Goal: Use online tool/utility: Use online tool/utility

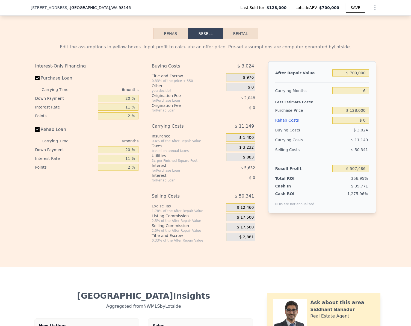
scroll to position [818, 0]
click at [35, 131] on input "Rehab Loan" at bounding box center [37, 129] width 4 height 4
checkbox input "false"
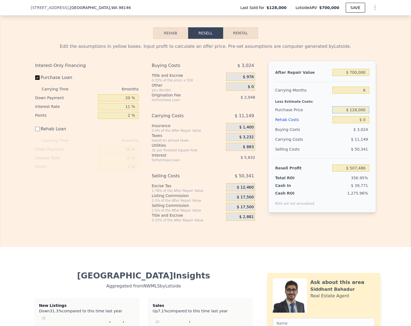
click at [364, 113] on input "$ 128,000" at bounding box center [350, 109] width 37 height 7
type input "$ 400,000"
click at [394, 122] on div "Edit the assumptions in yellow boxes. Input profit to calculate an offer price.…" at bounding box center [205, 131] width 411 height 184
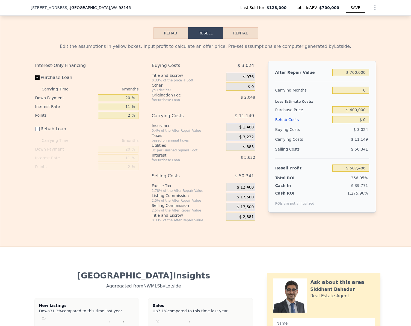
type input "$ 218,264"
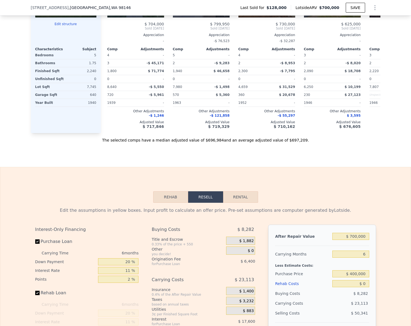
checkbox input "true"
type input "$ 507,486"
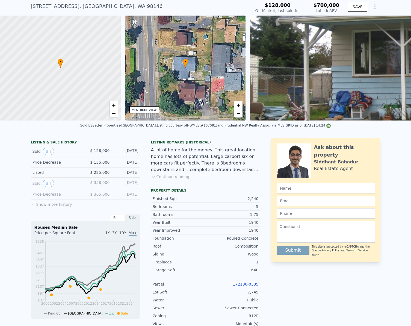
scroll to position [2, 0]
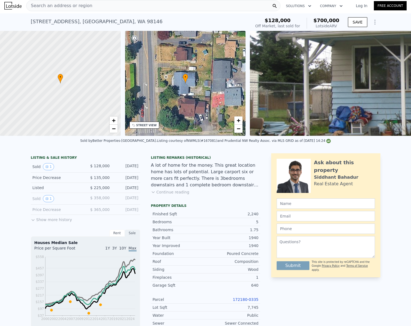
click at [49, 7] on span "Search an address or region" at bounding box center [60, 5] width 66 height 7
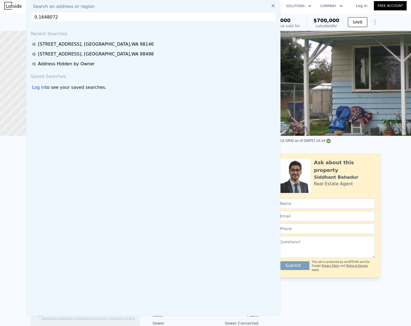
click at [58, 16] on input "0.1648072" at bounding box center [153, 17] width 245 height 10
paste input "[STREET_ADDRESS]"
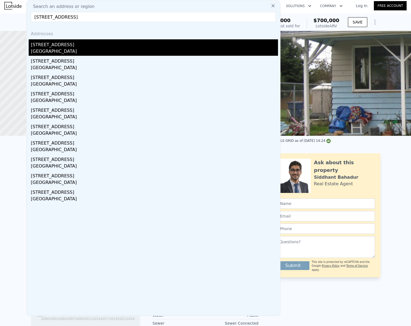
type input "[STREET_ADDRESS]"
click at [61, 45] on div "[STREET_ADDRESS]" at bounding box center [154, 43] width 247 height 9
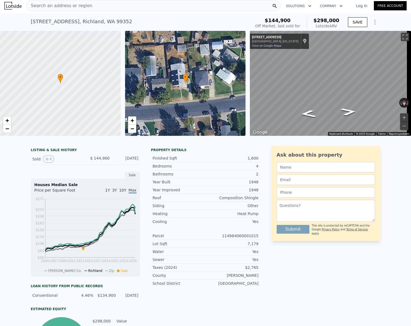
click at [77, 5] on span "Search an address or region" at bounding box center [60, 5] width 66 height 7
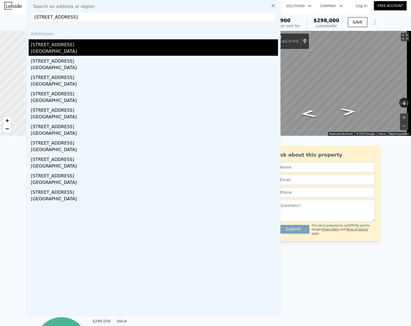
type input "[STREET_ADDRESS]"
click at [62, 49] on div "[GEOGRAPHIC_DATA]" at bounding box center [154, 52] width 247 height 8
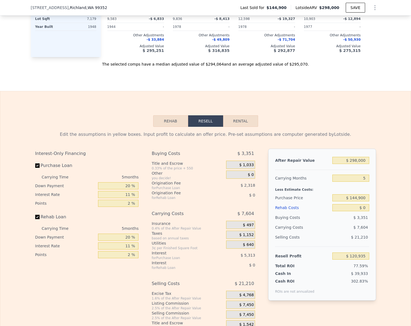
scroll to position [681, 0]
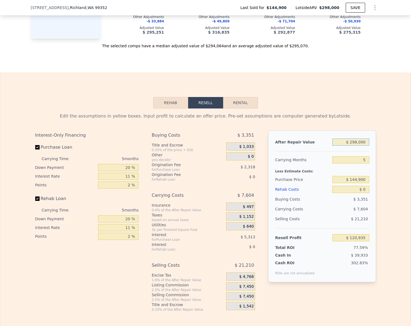
click at [358, 146] on input "$ 298,000" at bounding box center [350, 142] width 37 height 7
type input "$ 4"
type input "-$ 155,904"
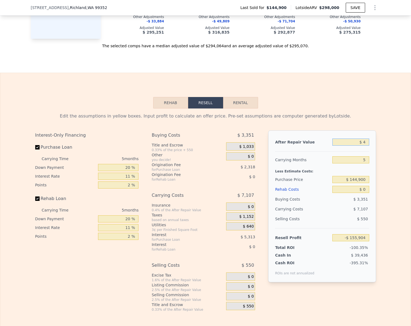
type input "$ 41"
type input "-$ 155,870"
type input "$ 412"
type input "-$ 155,525"
type input "$ 4,120"
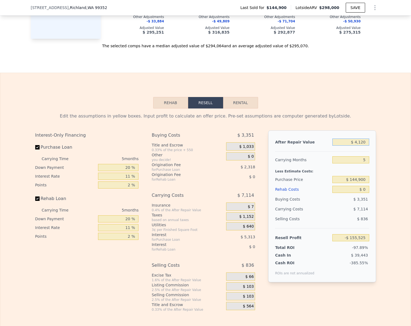
type input "-$ 152,081"
type input "$ 41,200"
type input "-$ 117,633"
type input "$ 412,000"
type input "$ 226,841"
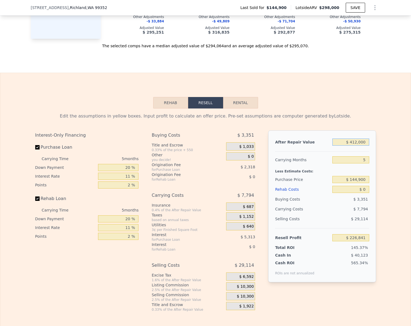
type input "$ 412,000"
click at [368, 187] on div "After Repair Value $ 412,000 Carrying Months 5 Less Estimate Costs: Purchase Pr…" at bounding box center [322, 206] width 108 height 152
click at [363, 180] on input "$ 144,900" at bounding box center [350, 179] width 37 height 7
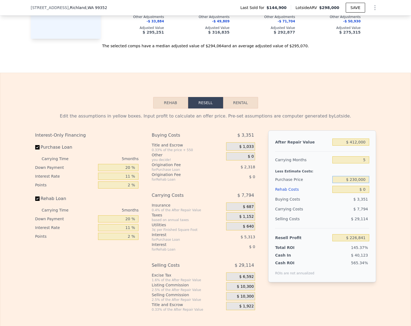
type input "$ 230,000"
click at [378, 178] on div "Edit the assumptions in yellow boxes. Input profit to calculate an offer price.…" at bounding box center [206, 209] width 350 height 203
type input "$ 136,976"
click at [35, 201] on input "Rehab Loan" at bounding box center [37, 198] width 4 height 4
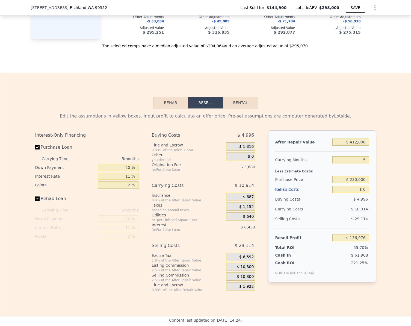
checkbox input "true"
type input "$ 298,000"
type input "$ 120,935"
